Goal: Check status: Check status

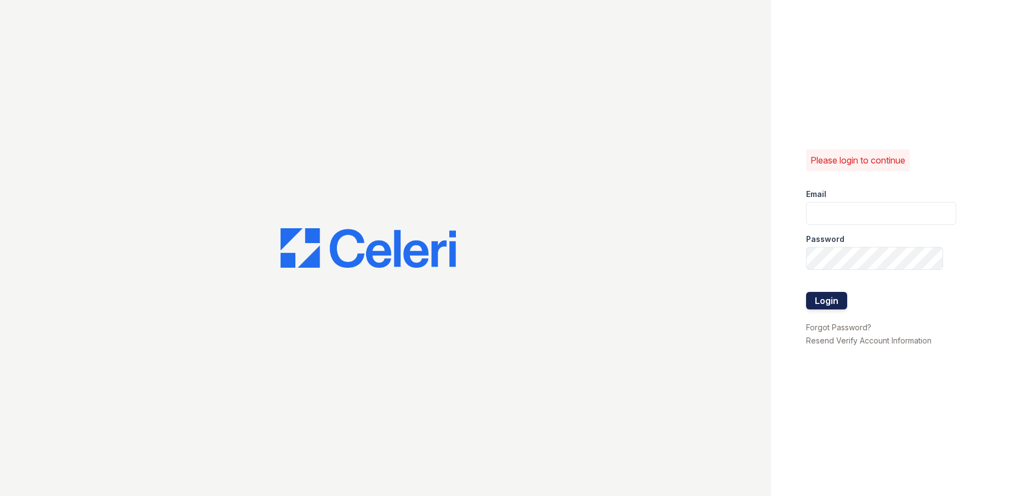
type input "arrivehollywood@trinity-pm.com"
click at [824, 302] on button "Login" at bounding box center [826, 301] width 41 height 18
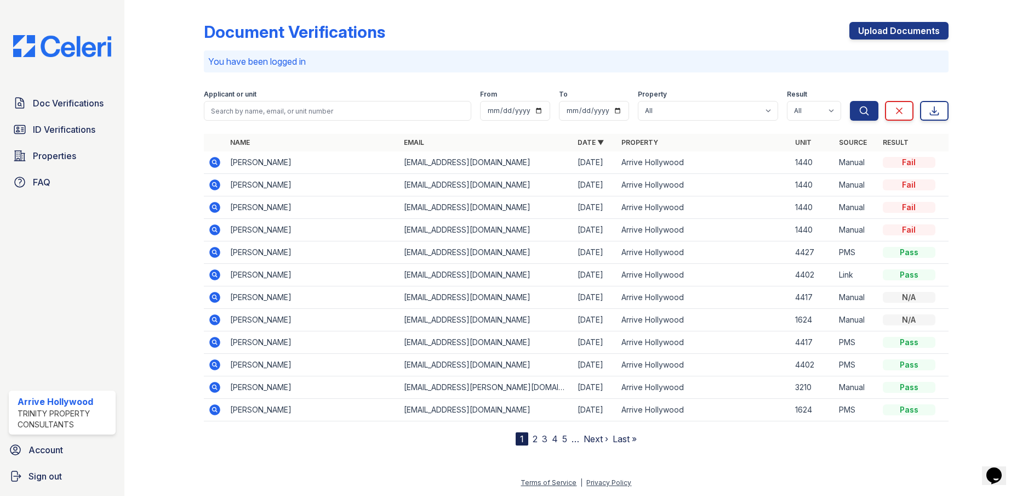
click at [217, 185] on icon at bounding box center [214, 184] width 11 height 11
